Goal: Task Accomplishment & Management: Use online tool/utility

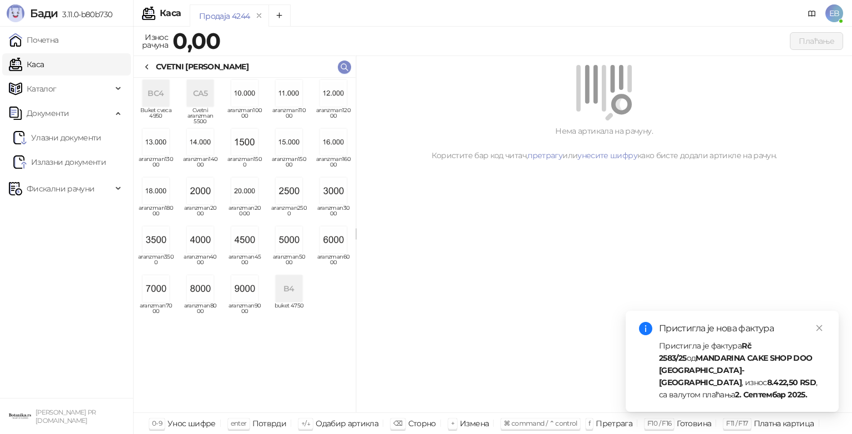
click at [158, 242] on img "grid" at bounding box center [156, 239] width 27 height 27
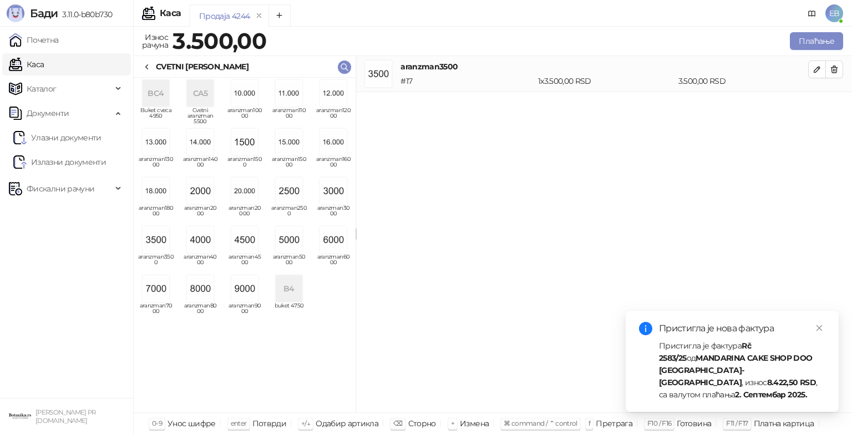
click at [149, 67] on icon at bounding box center [147, 67] width 9 height 9
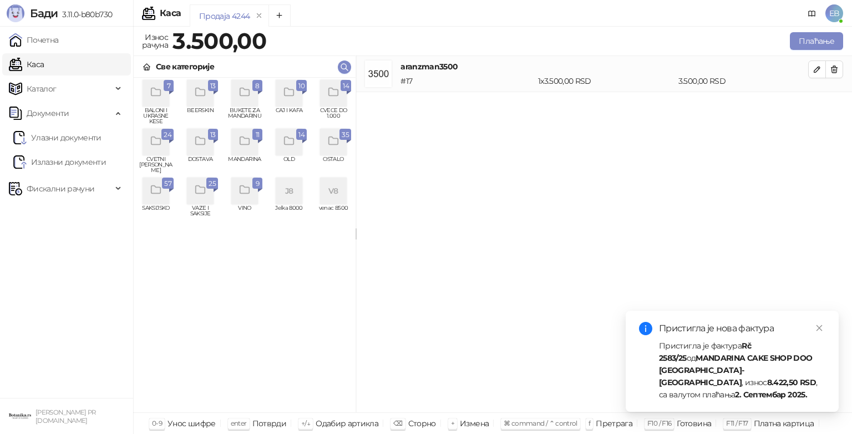
click at [341, 105] on div "grid" at bounding box center [333, 93] width 27 height 27
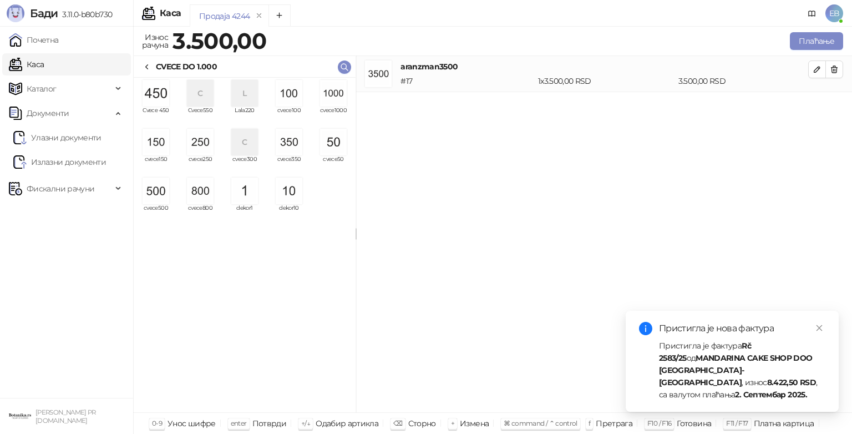
click at [195, 141] on img "grid" at bounding box center [200, 142] width 27 height 27
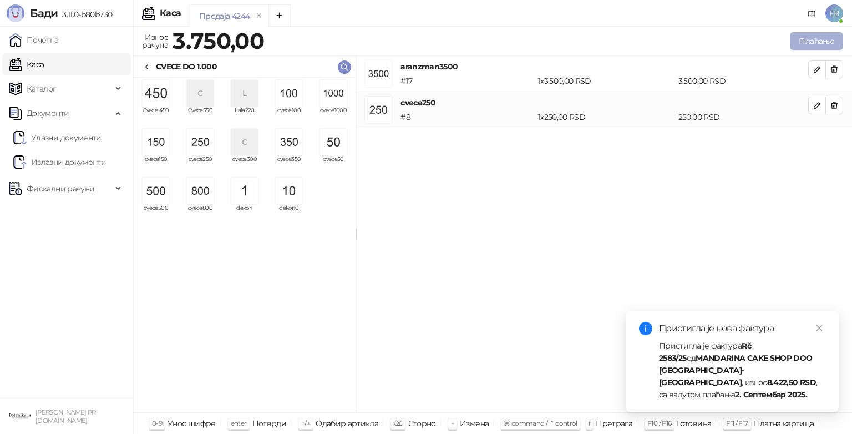
click at [814, 41] on button "Плаћање" at bounding box center [816, 41] width 53 height 18
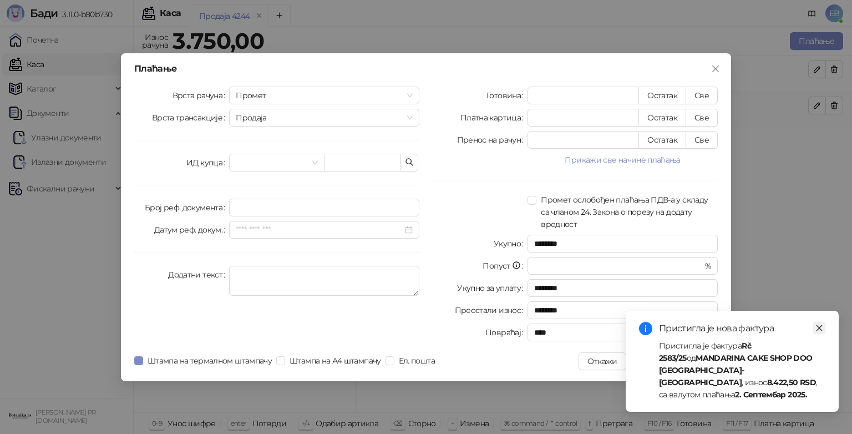
click at [819, 332] on icon "close" at bounding box center [819, 328] width 8 height 8
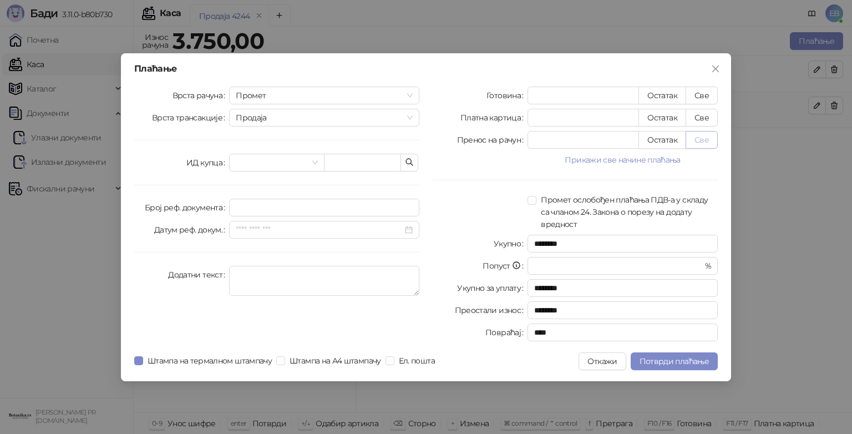
click at [698, 143] on button "Све" at bounding box center [702, 140] width 32 height 18
type input "****"
click at [698, 362] on span "Потврди плаћање" at bounding box center [674, 361] width 69 height 10
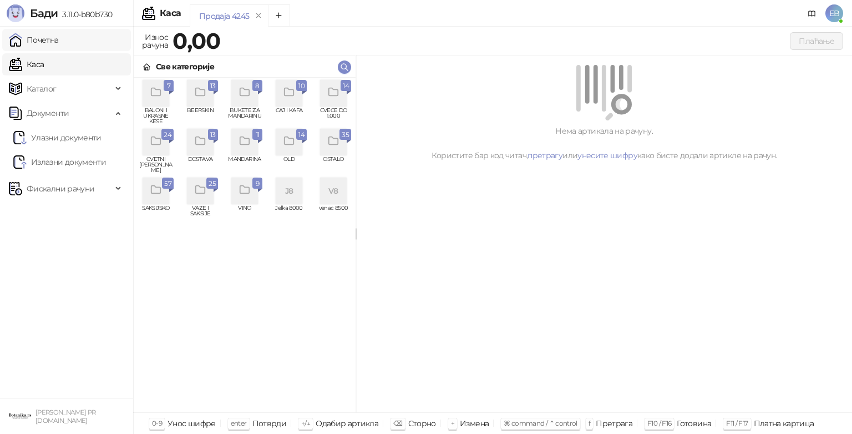
click at [59, 36] on link "Почетна" at bounding box center [34, 40] width 50 height 22
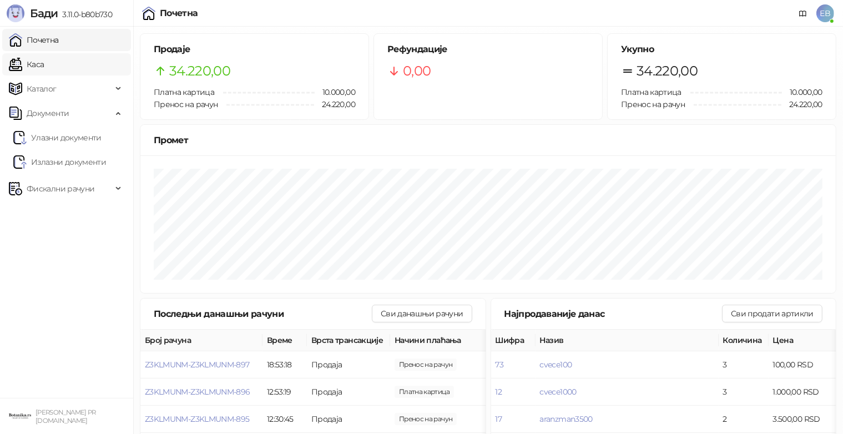
click at [31, 64] on link "Каса" at bounding box center [26, 64] width 35 height 22
